Goal: Task Accomplishment & Management: Complete application form

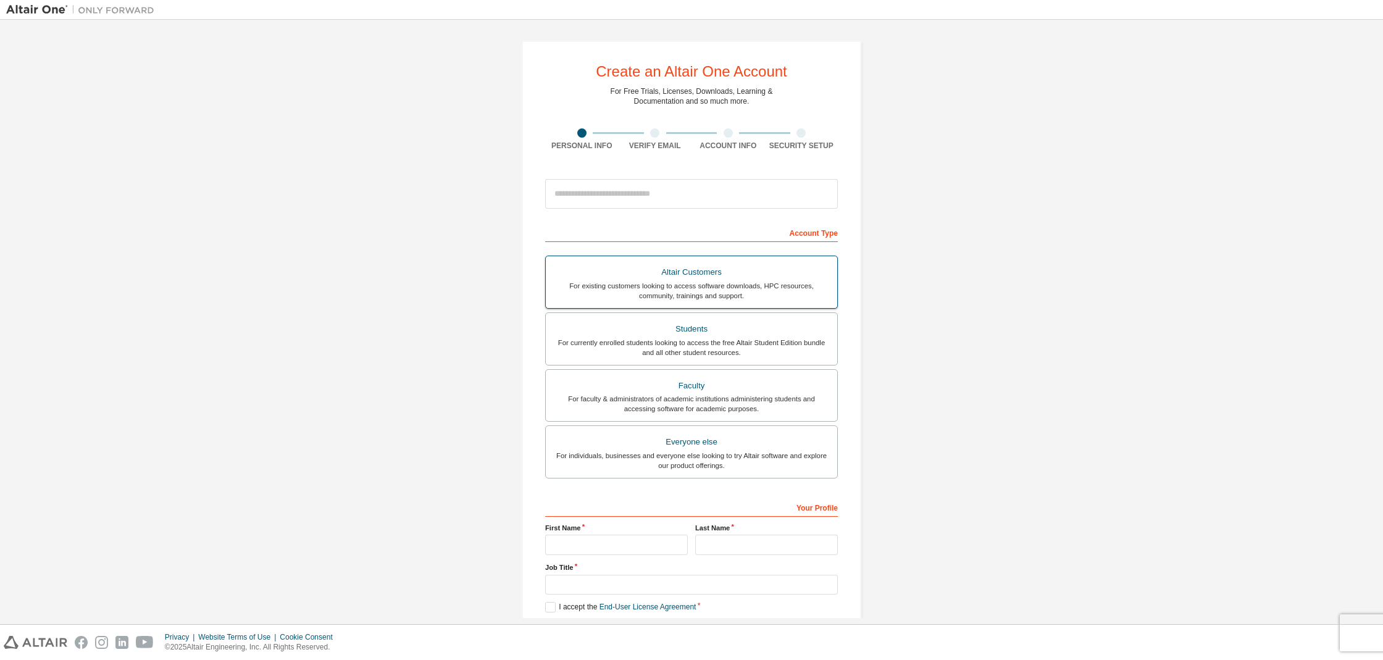
click at [670, 326] on div "Students" at bounding box center [691, 328] width 277 height 17
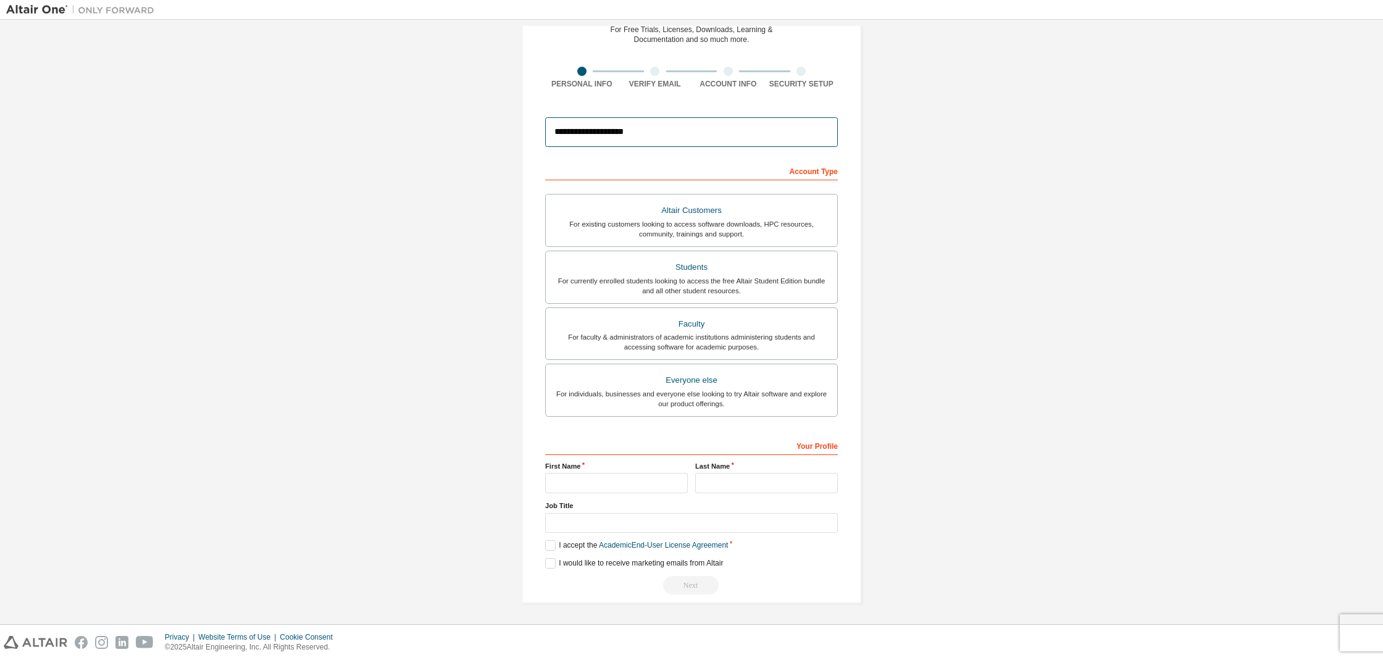
scroll to position [65, 0]
type input "**********"
click at [638, 488] on div "First Name" at bounding box center [616, 477] width 150 height 32
type input "**********"
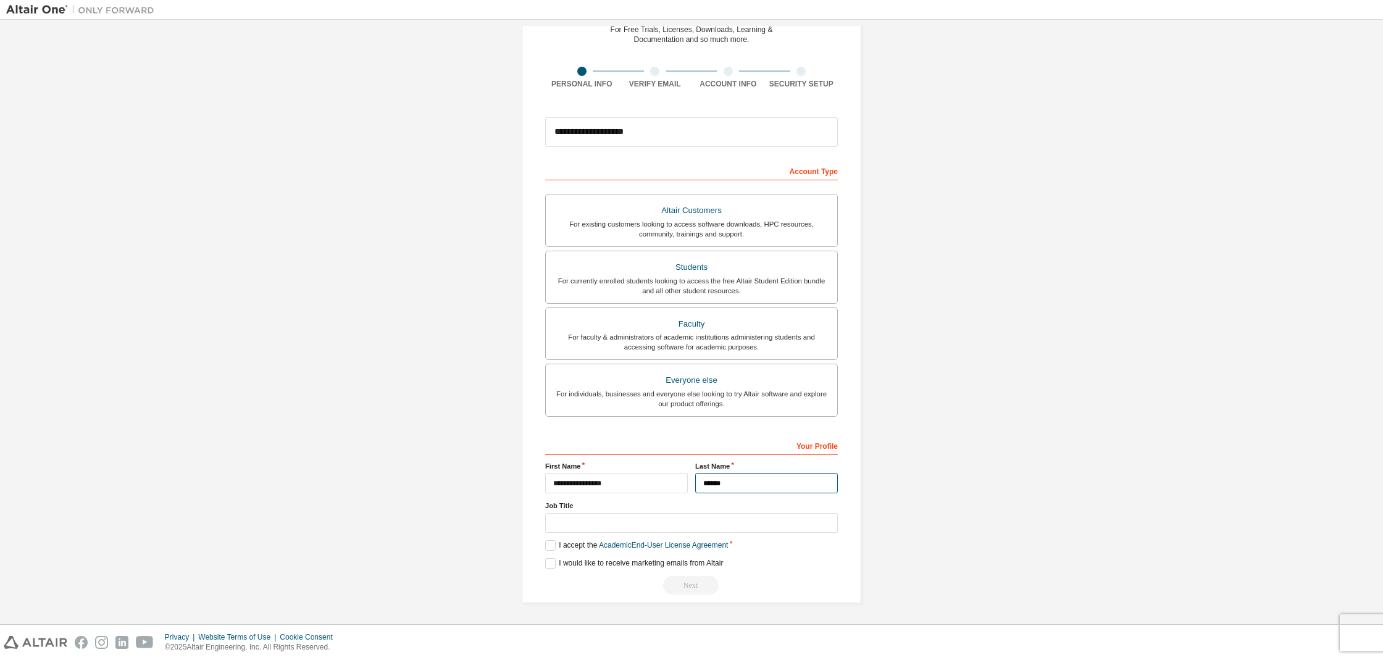
type input "******"
click at [823, 517] on input "text" at bounding box center [691, 523] width 293 height 20
click at [693, 519] on input "text" at bounding box center [691, 523] width 293 height 20
click at [549, 544] on label "I accept the Academic End-User License Agreement" at bounding box center [636, 545] width 183 height 10
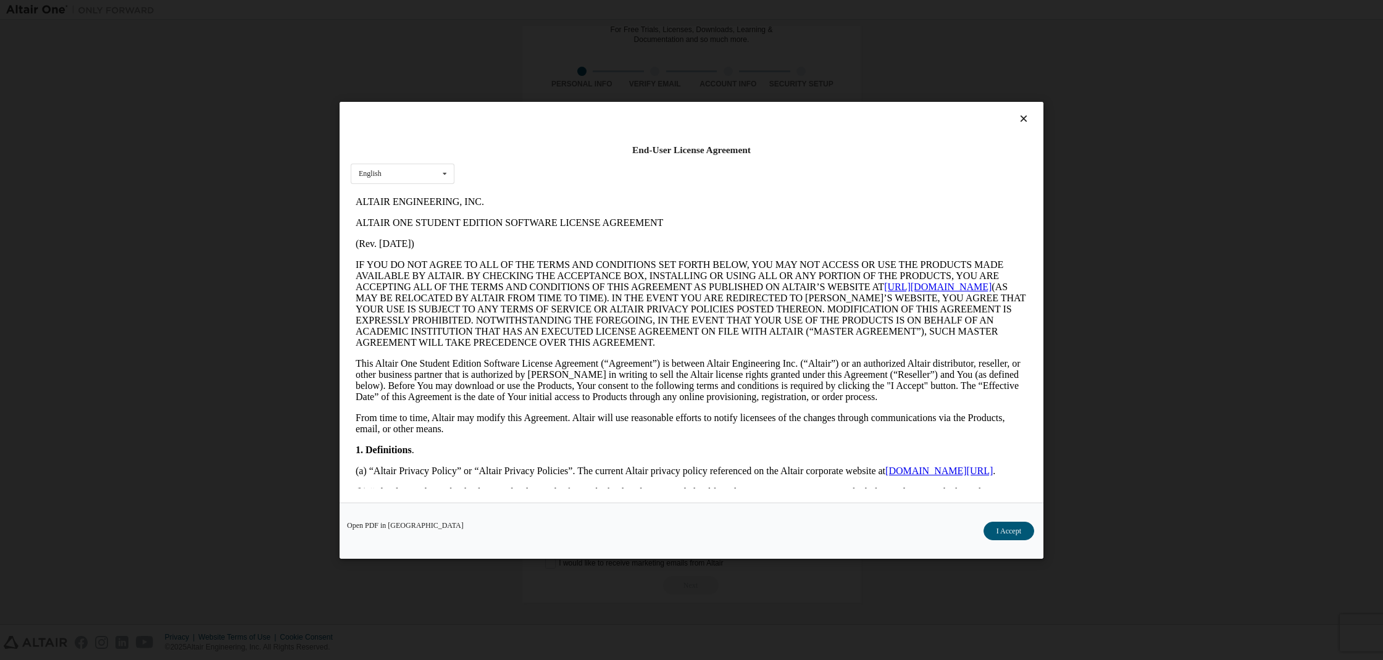
scroll to position [0, 0]
click at [1011, 538] on button "I Accept" at bounding box center [1008, 530] width 51 height 19
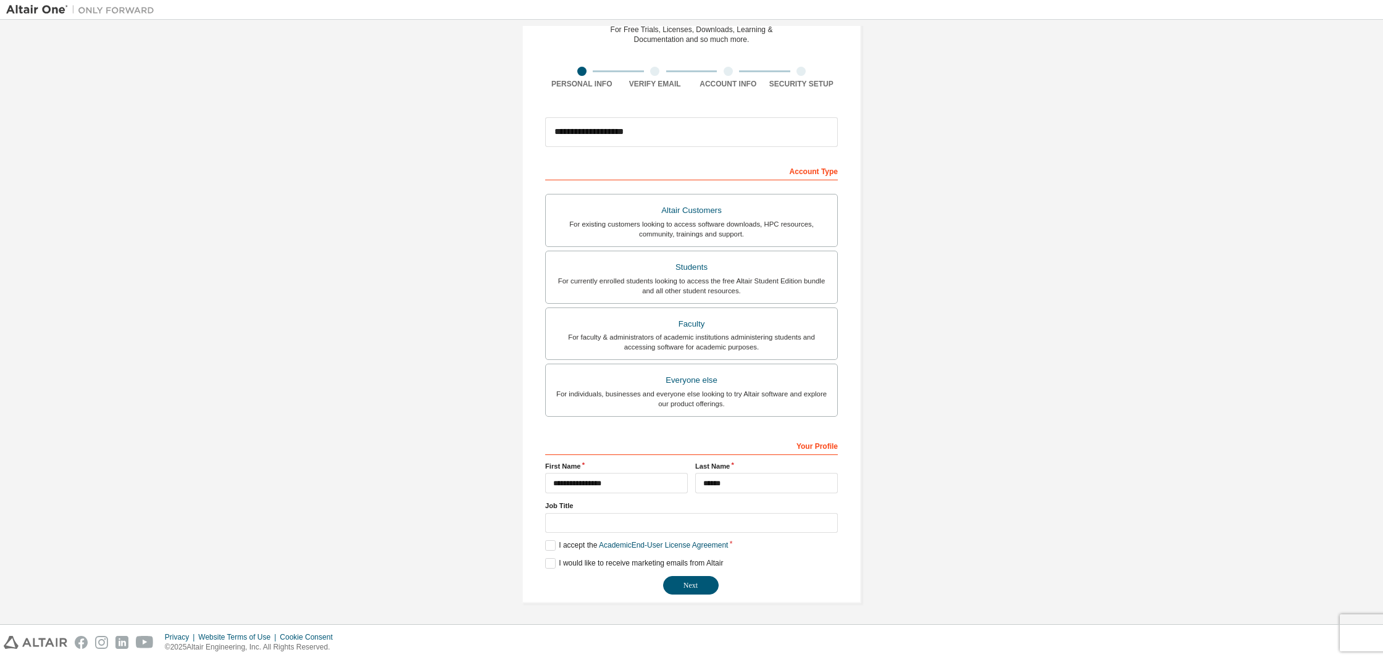
scroll to position [63, 0]
click at [690, 593] on button "Next" at bounding box center [691, 585] width 56 height 19
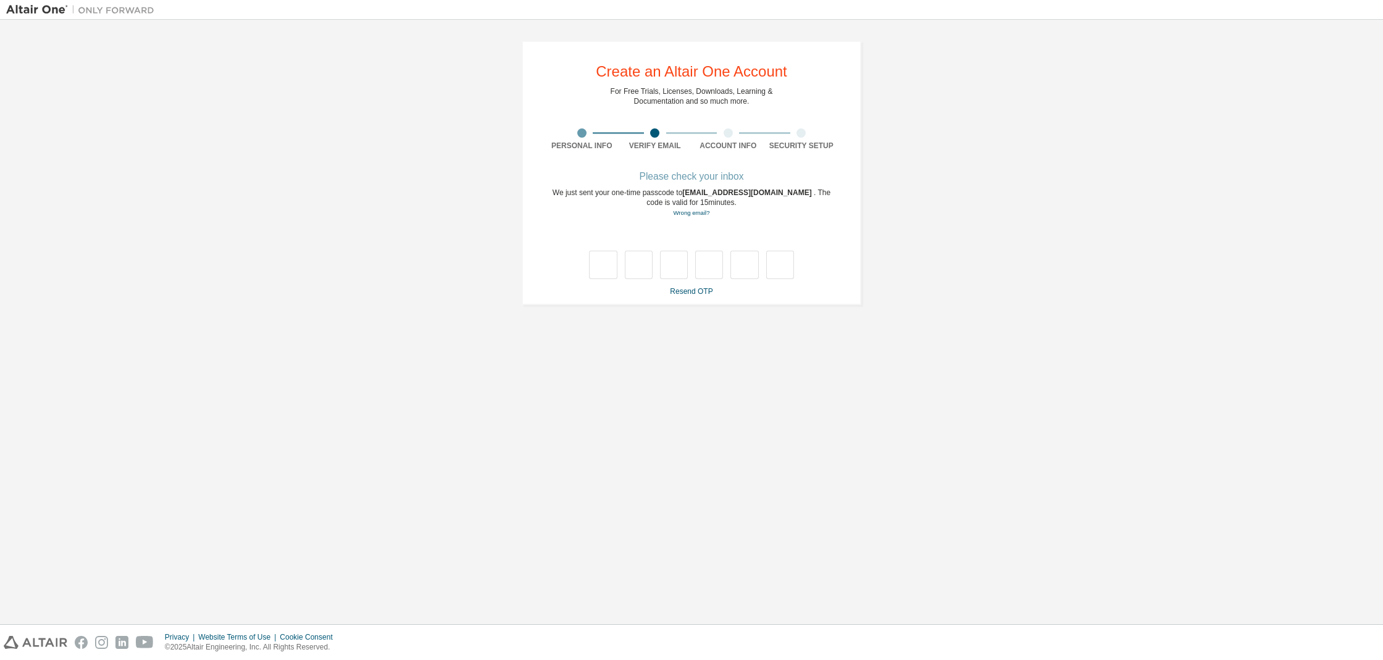
scroll to position [0, 0]
type input "*"
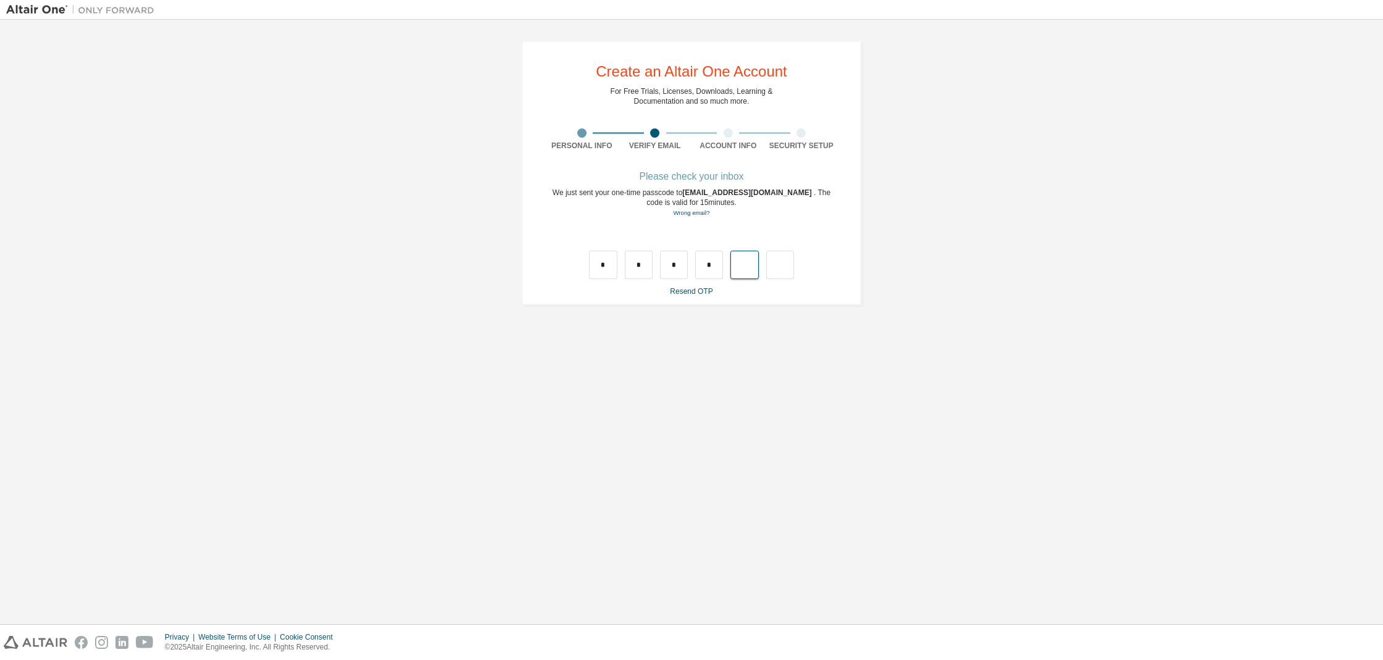
type input "*"
